Goal: Task Accomplishment & Management: Manage account settings

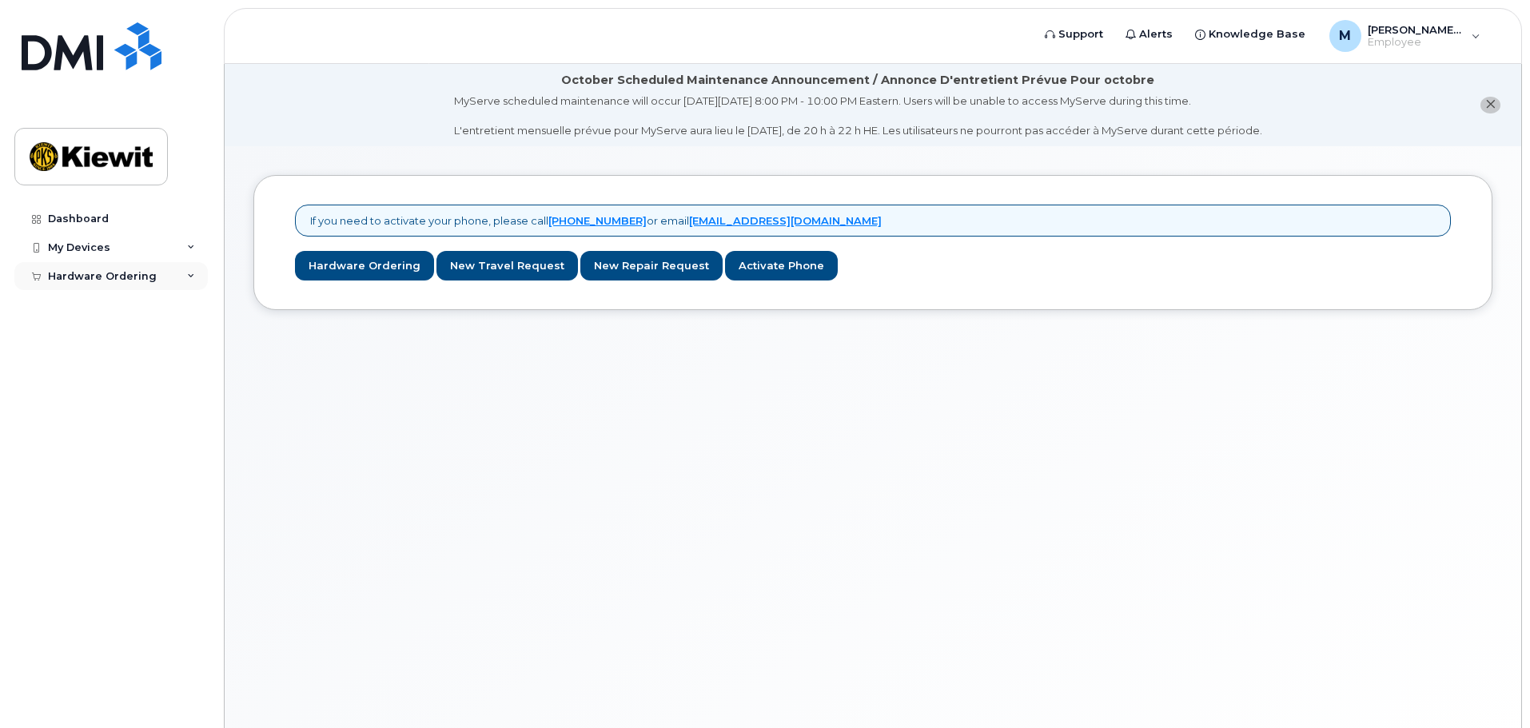
click at [176, 279] on div "Hardware Ordering" at bounding box center [110, 276] width 193 height 29
click at [182, 239] on div "My Devices" at bounding box center [110, 247] width 193 height 29
click at [133, 367] on link "New Order" at bounding box center [124, 367] width 165 height 30
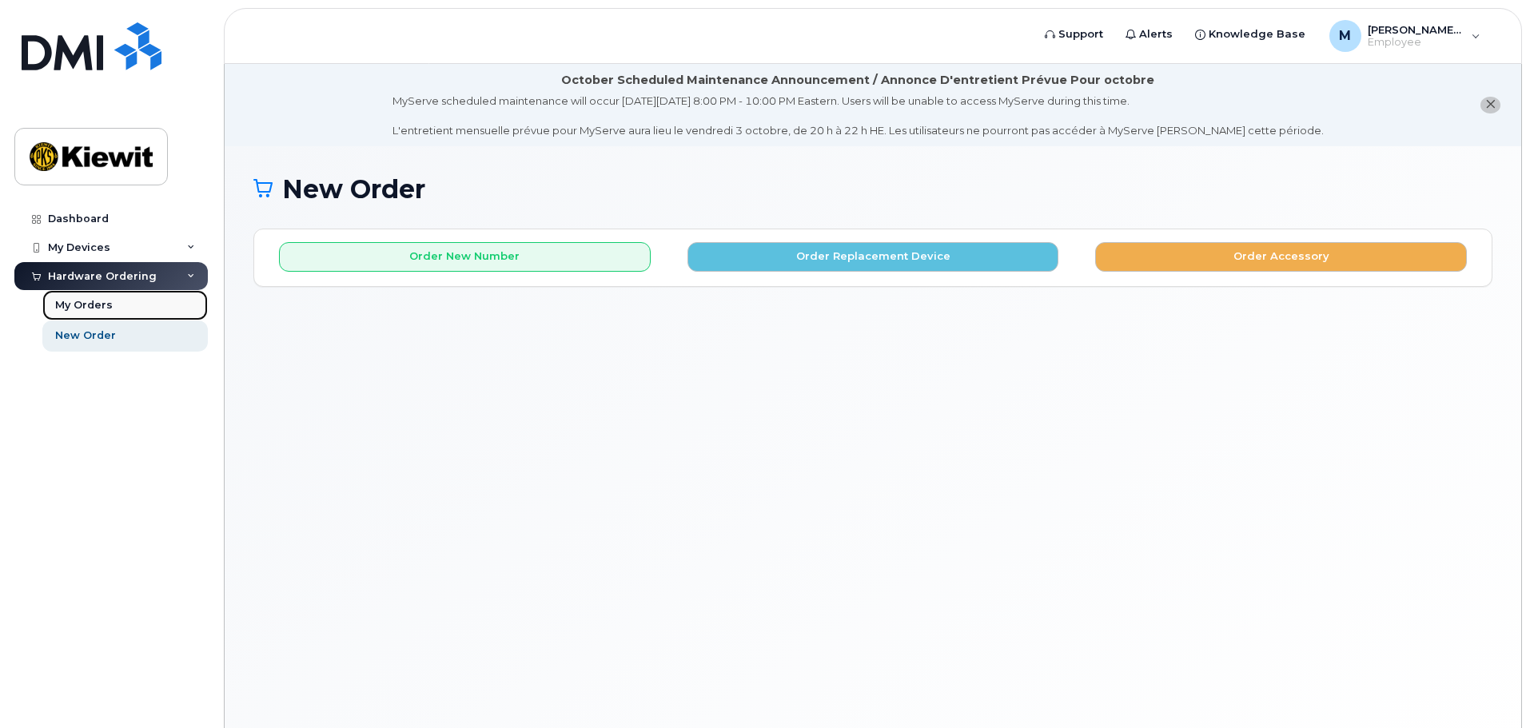
click at [98, 293] on link "My Orders" at bounding box center [124, 305] width 165 height 30
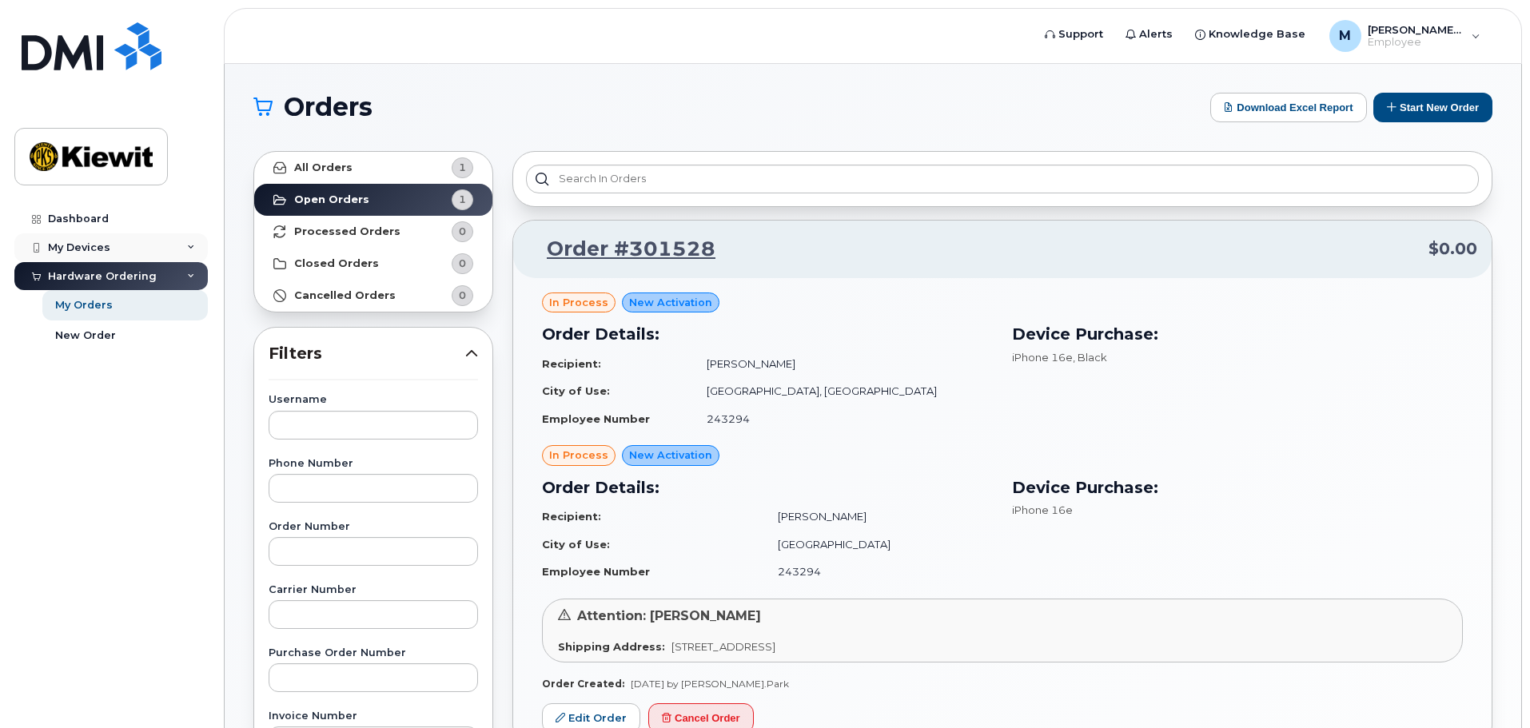
click at [130, 245] on div "My Devices" at bounding box center [110, 247] width 193 height 29
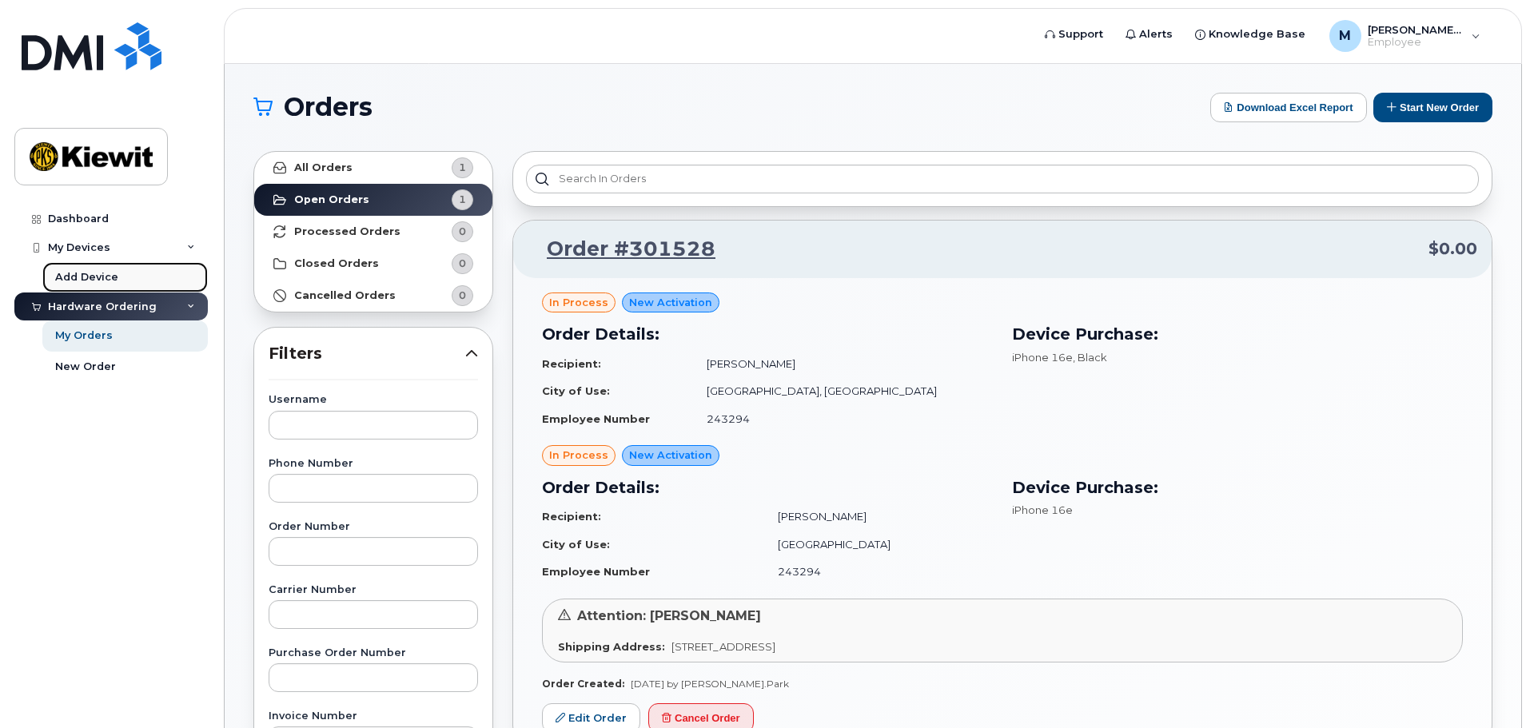
click at [110, 277] on div "Add Device" at bounding box center [86, 277] width 63 height 14
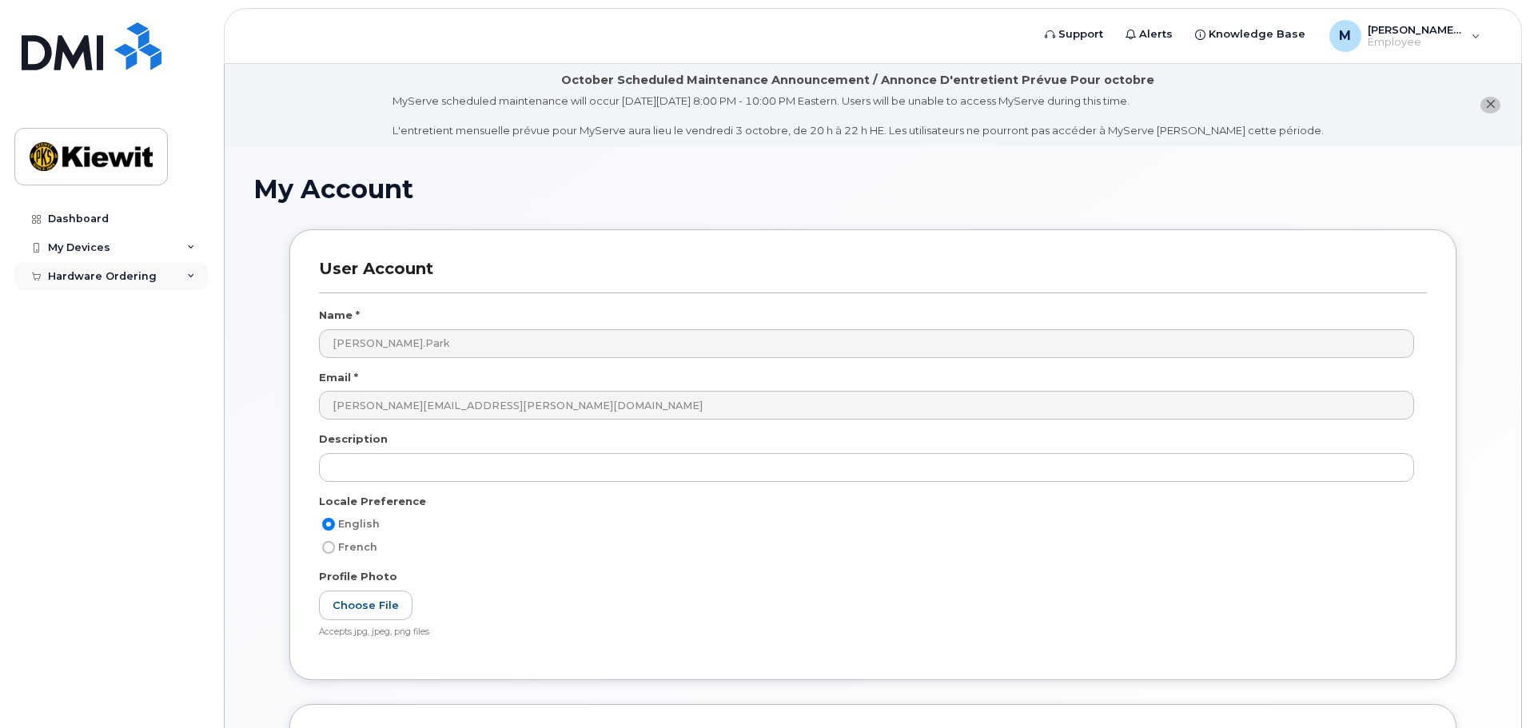
click at [163, 277] on div "Hardware Ordering" at bounding box center [110, 276] width 193 height 29
click at [122, 310] on link "My Orders" at bounding box center [124, 305] width 165 height 30
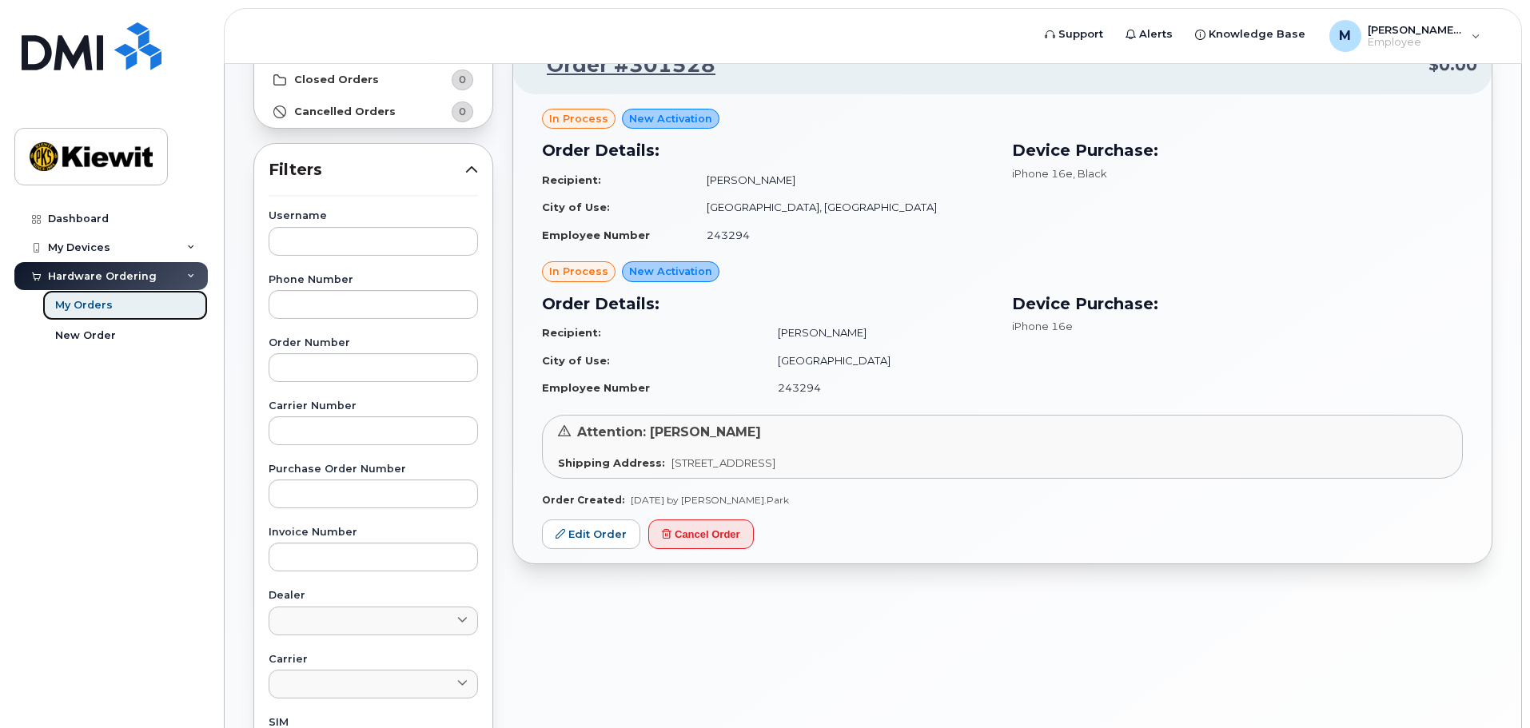
scroll to position [160, 0]
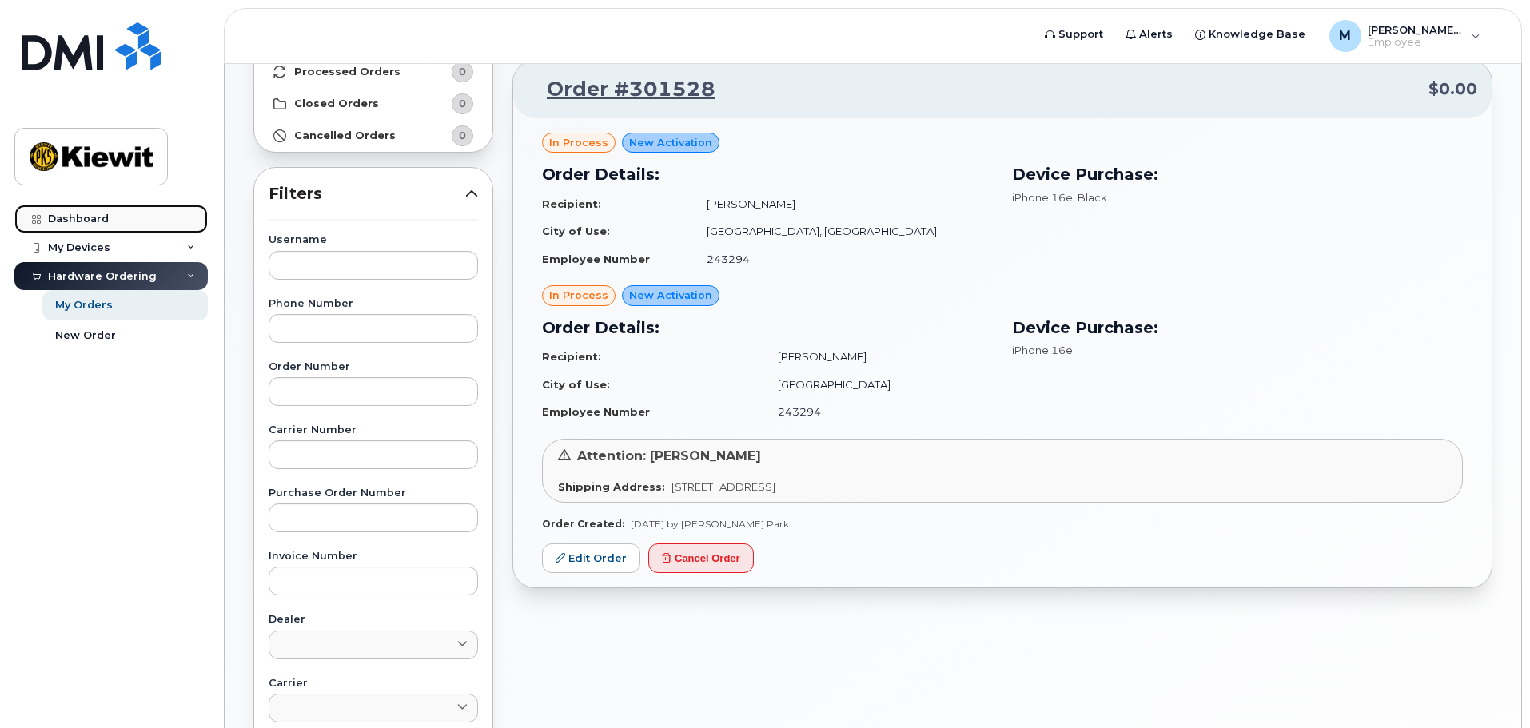
click at [90, 215] on div "Dashboard" at bounding box center [78, 219] width 61 height 13
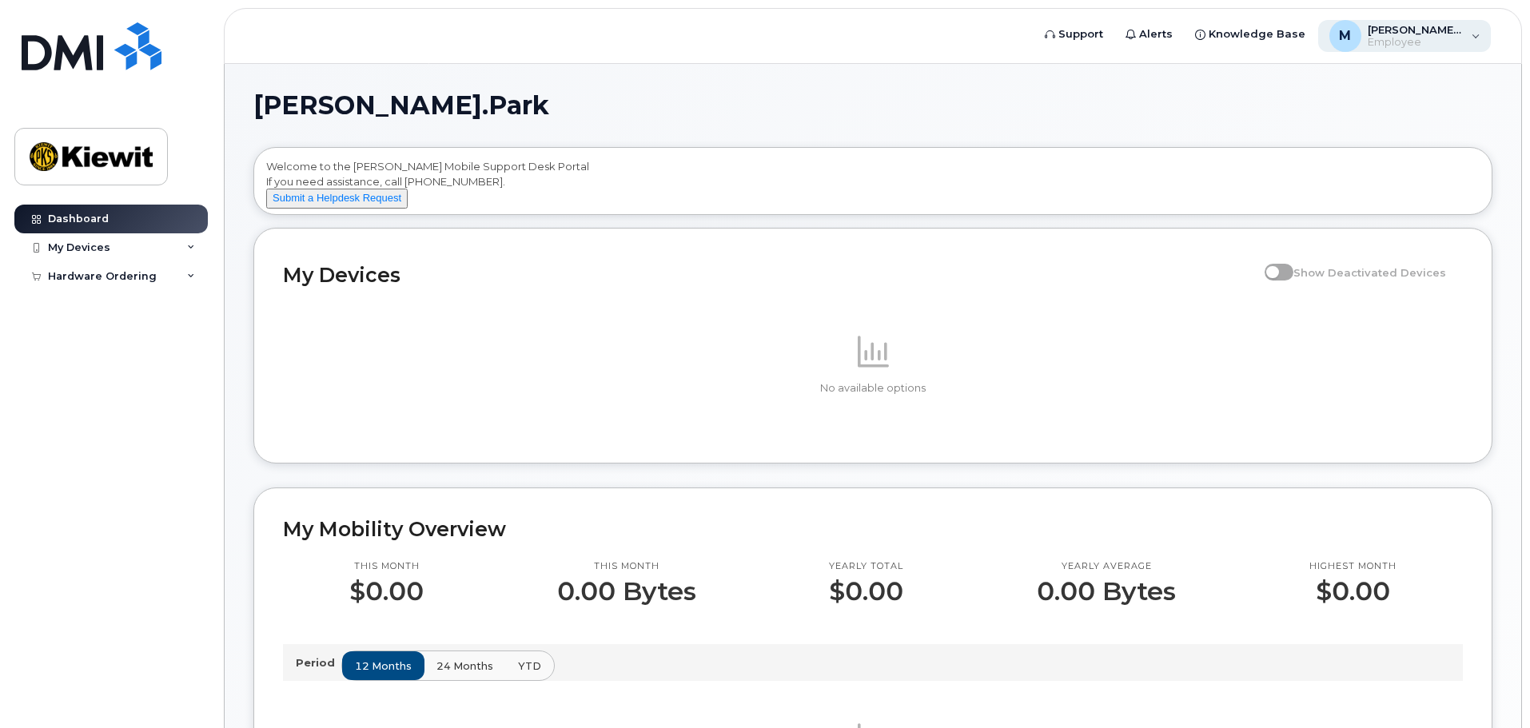
click at [1471, 28] on div "M [PERSON_NAME].Park Employee" at bounding box center [1404, 36] width 173 height 32
click at [1240, 41] on span "Knowledge Base" at bounding box center [1257, 34] width 97 height 16
click at [1103, 31] on span "Support" at bounding box center [1080, 34] width 45 height 16
